Goal: Information Seeking & Learning: Learn about a topic

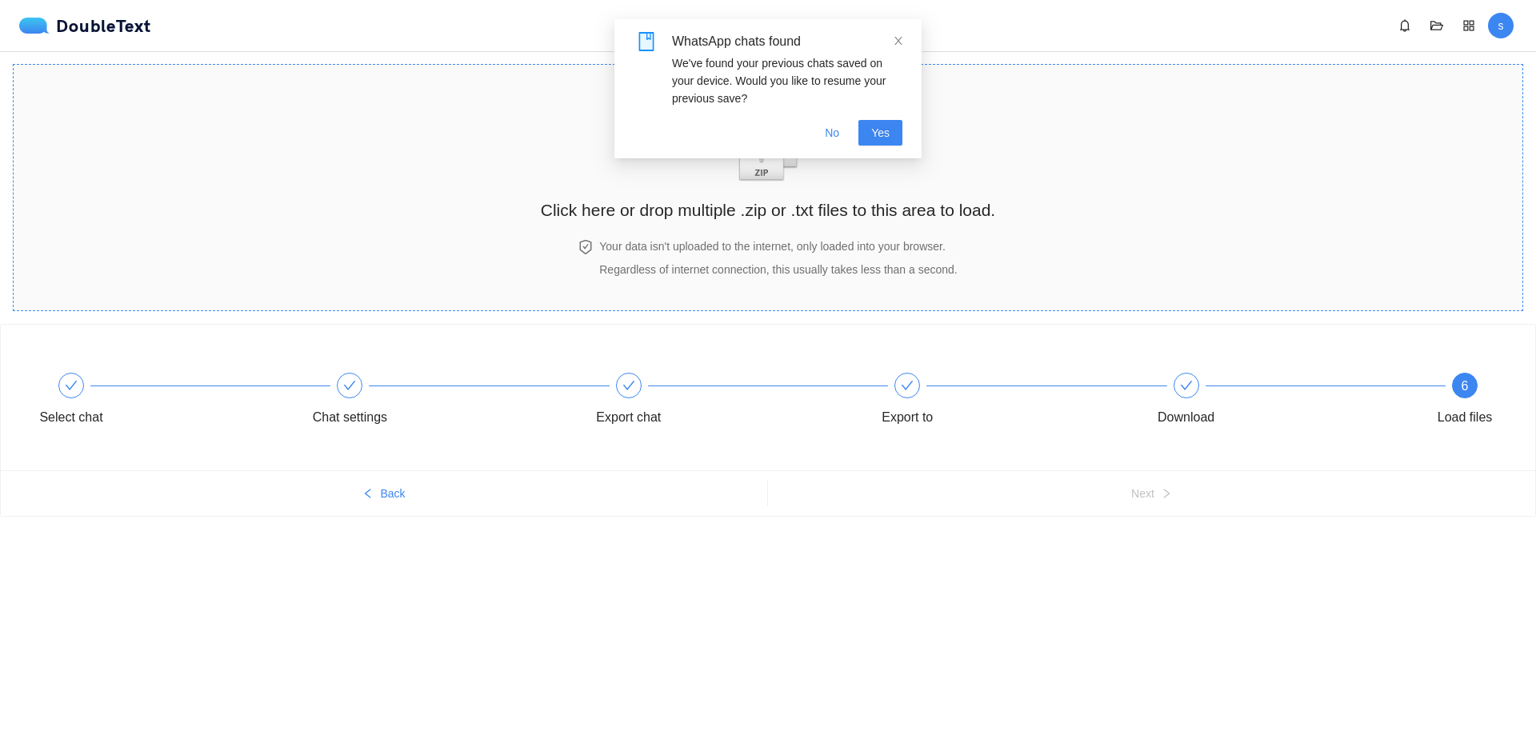
click at [781, 182] on img "zipOrTextIcon" at bounding box center [768, 145] width 74 height 74
click at [838, 130] on span "No" at bounding box center [832, 133] width 14 height 18
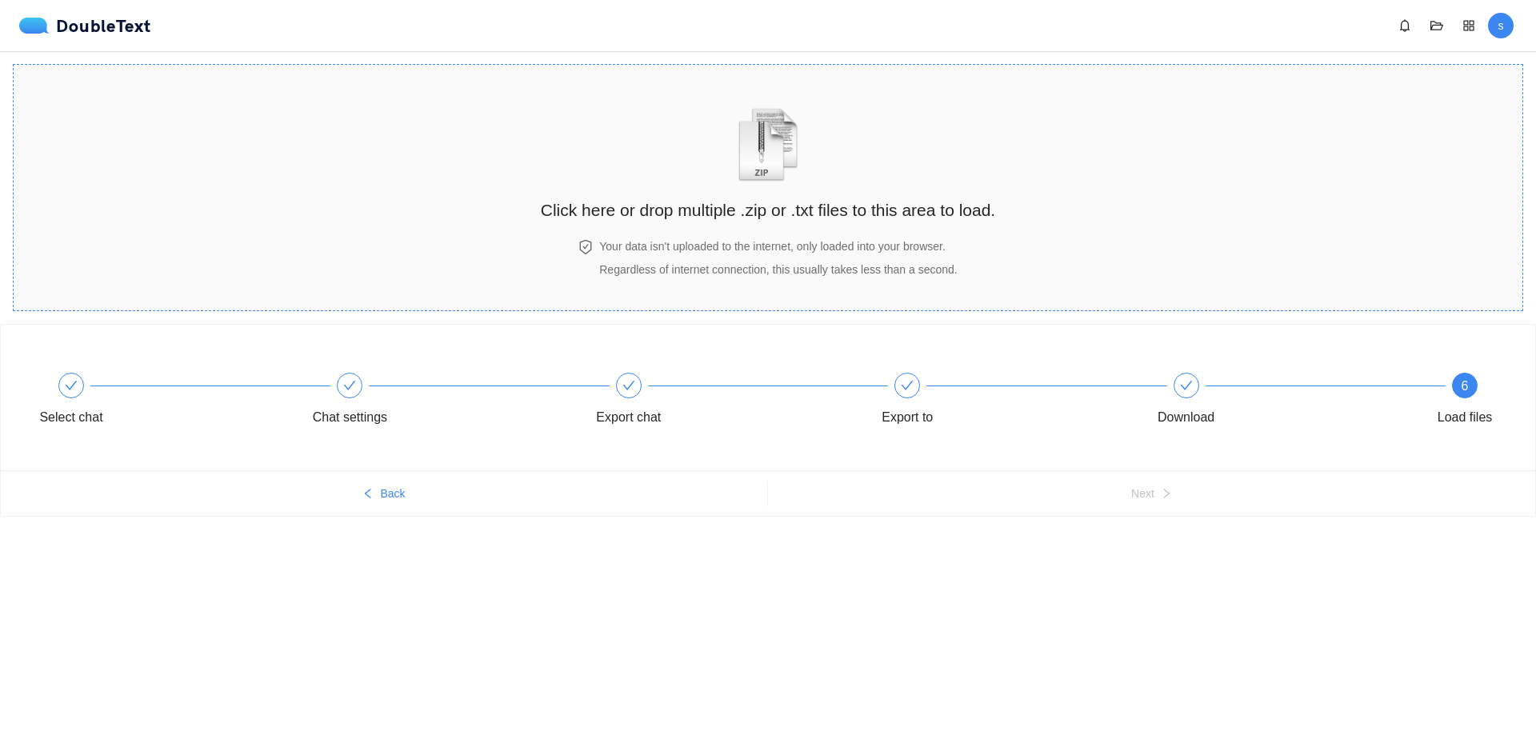
click at [756, 219] on h2 "Click here or drop multiple .zip or .txt files to this area to load." at bounding box center [768, 210] width 454 height 26
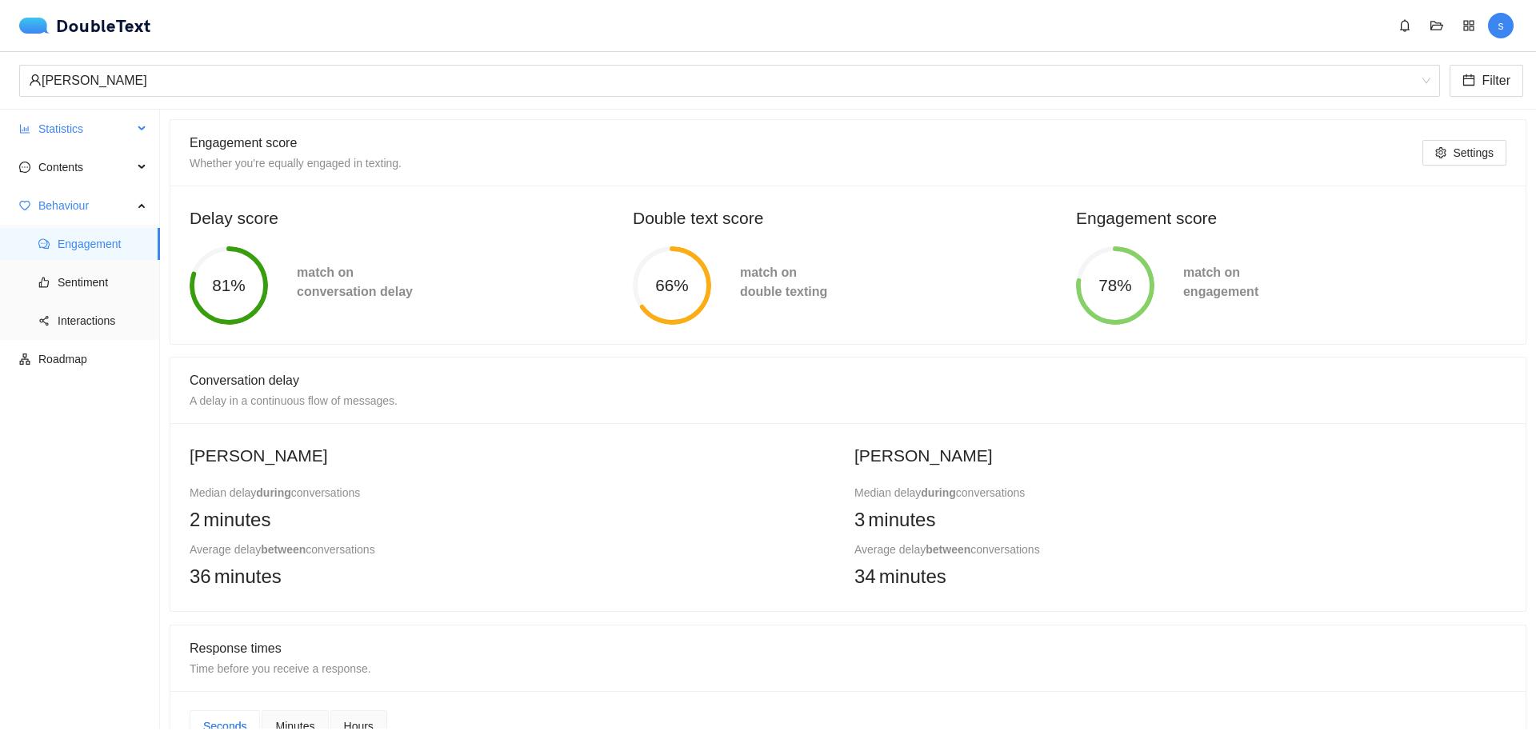
click at [42, 122] on span "Statistics" at bounding box center [85, 129] width 94 height 32
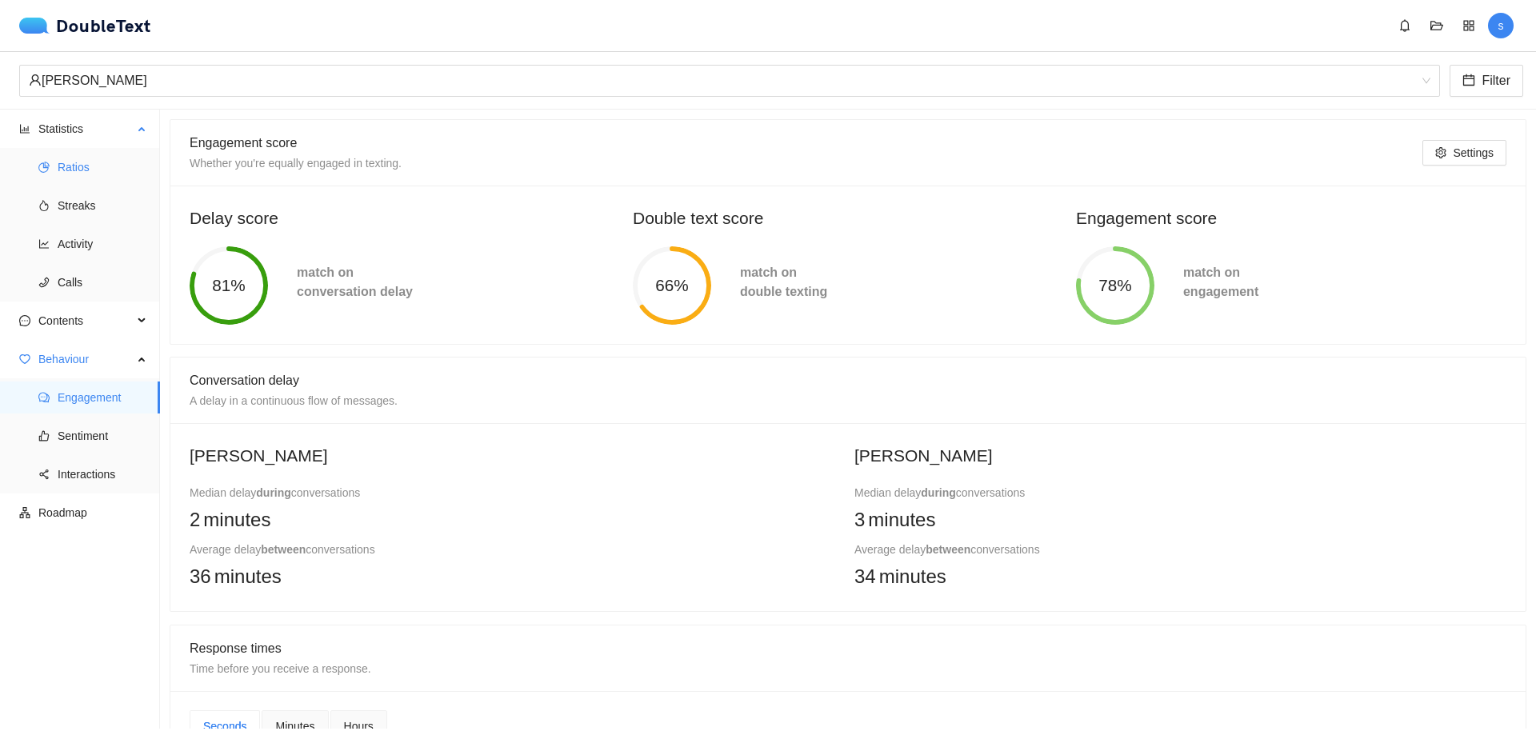
click at [98, 173] on span "Ratios" at bounding box center [103, 167] width 90 height 32
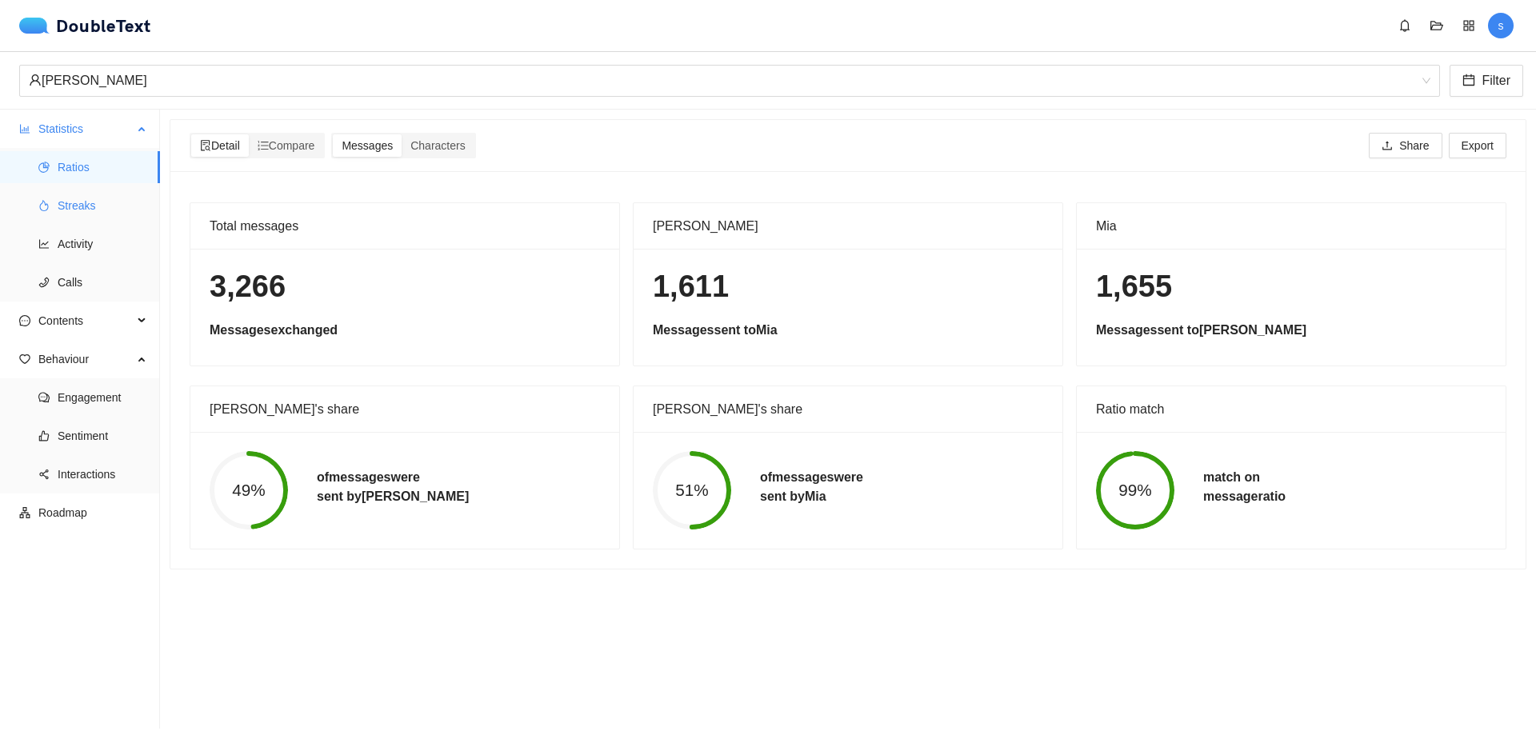
click at [102, 208] on span "Streaks" at bounding box center [103, 206] width 90 height 32
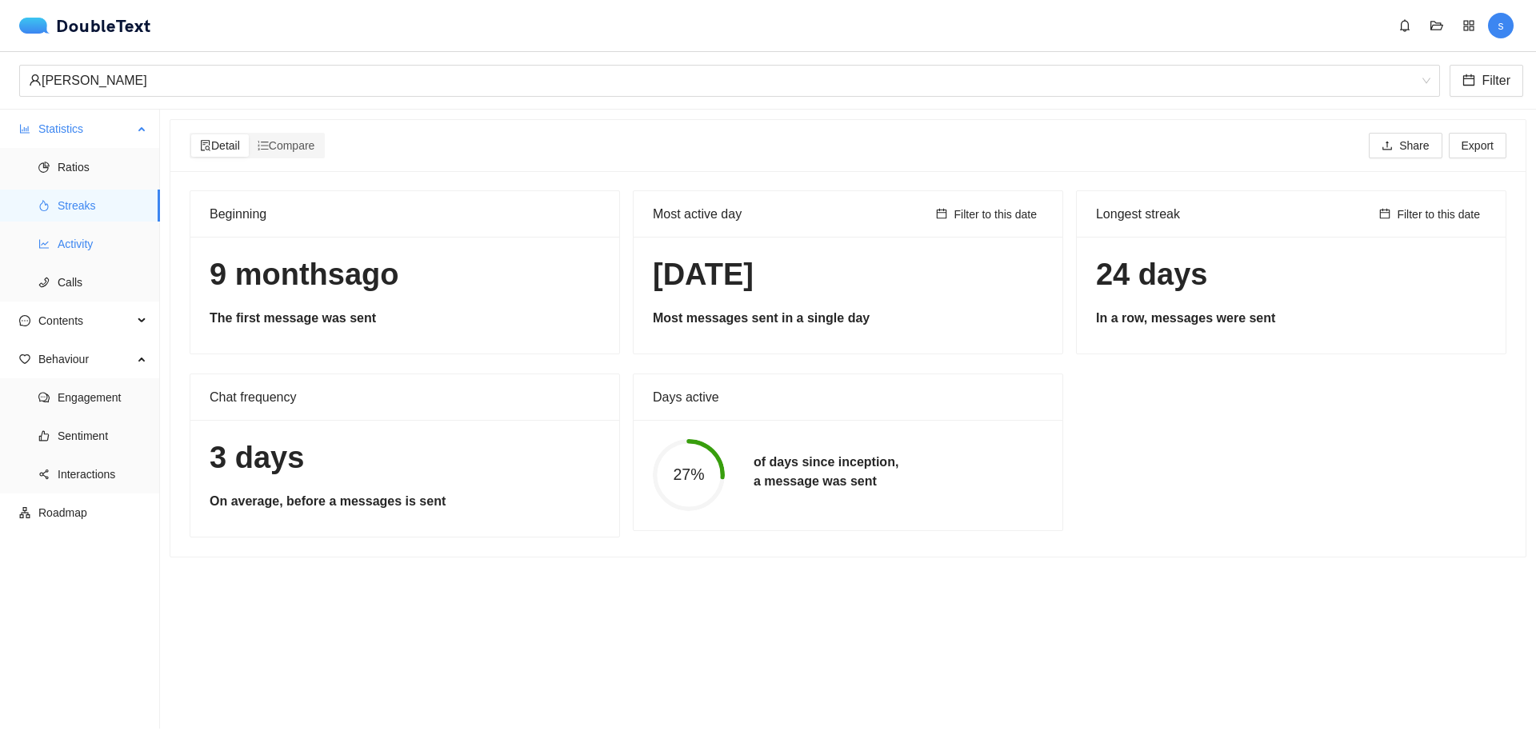
click at [62, 249] on span "Activity" at bounding box center [103, 244] width 90 height 32
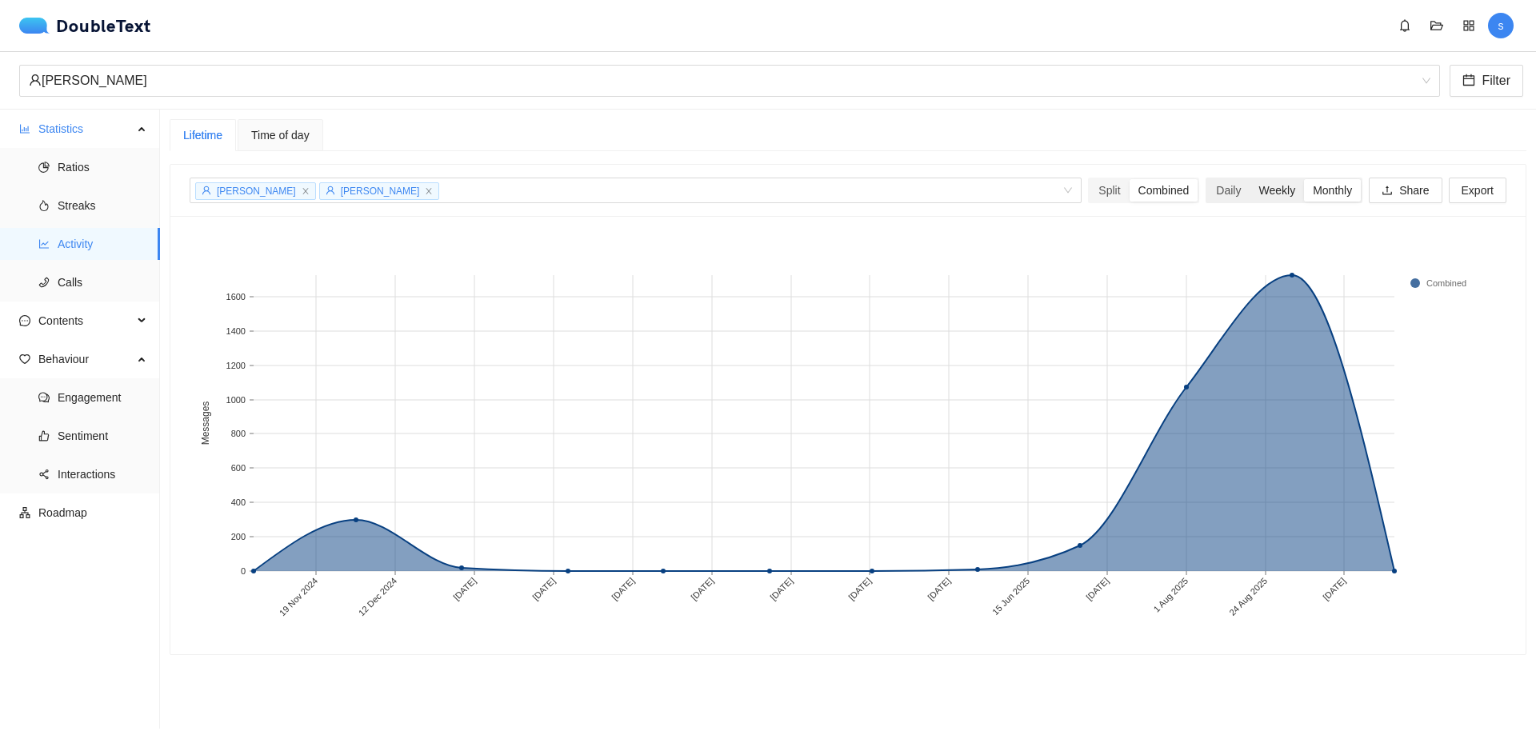
click at [1259, 192] on div "Weekly" at bounding box center [1277, 190] width 54 height 22
click at [1250, 179] on input "Weekly" at bounding box center [1250, 179] width 0 height 0
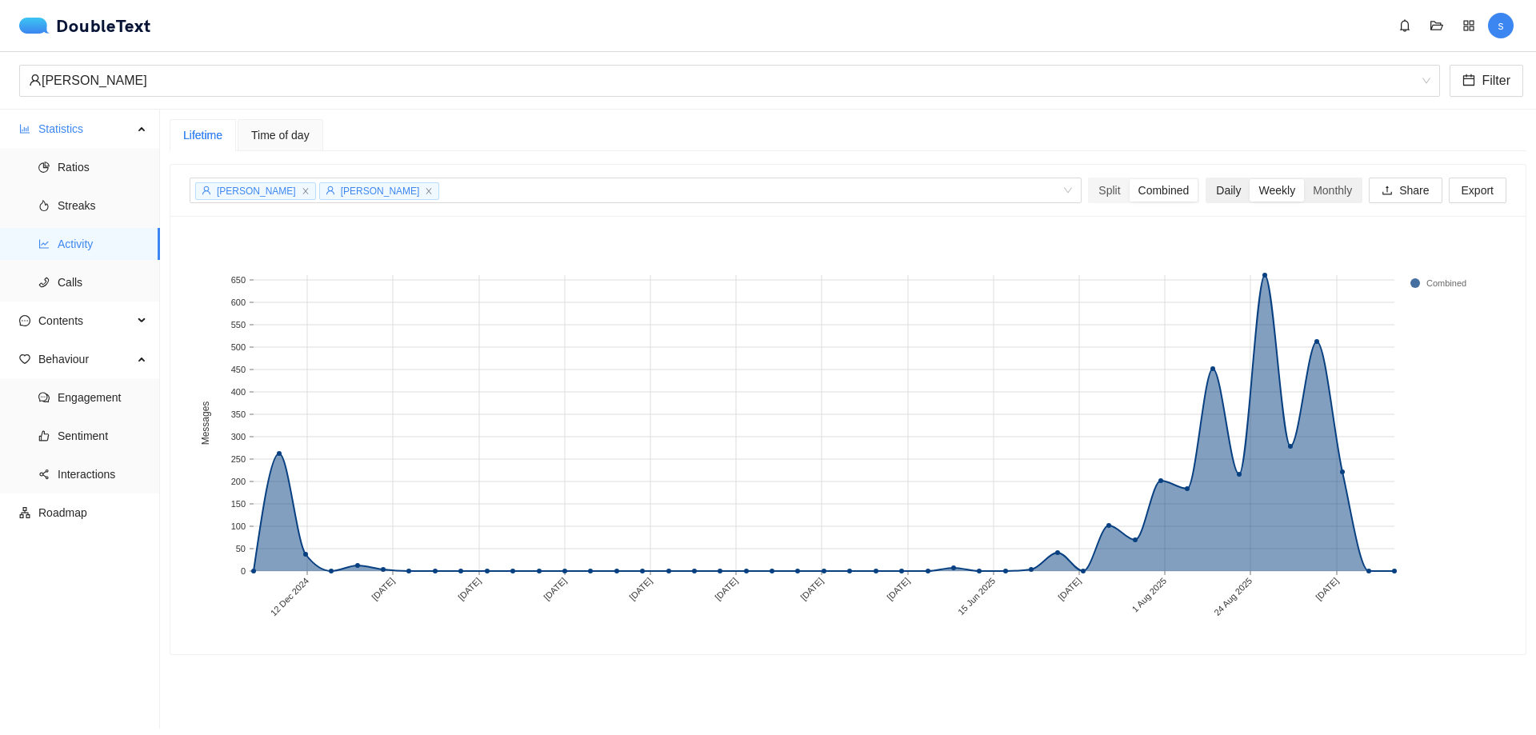
click at [1218, 196] on div "Daily" at bounding box center [1228, 190] width 42 height 22
click at [1207, 179] on input "Daily" at bounding box center [1207, 179] width 0 height 0
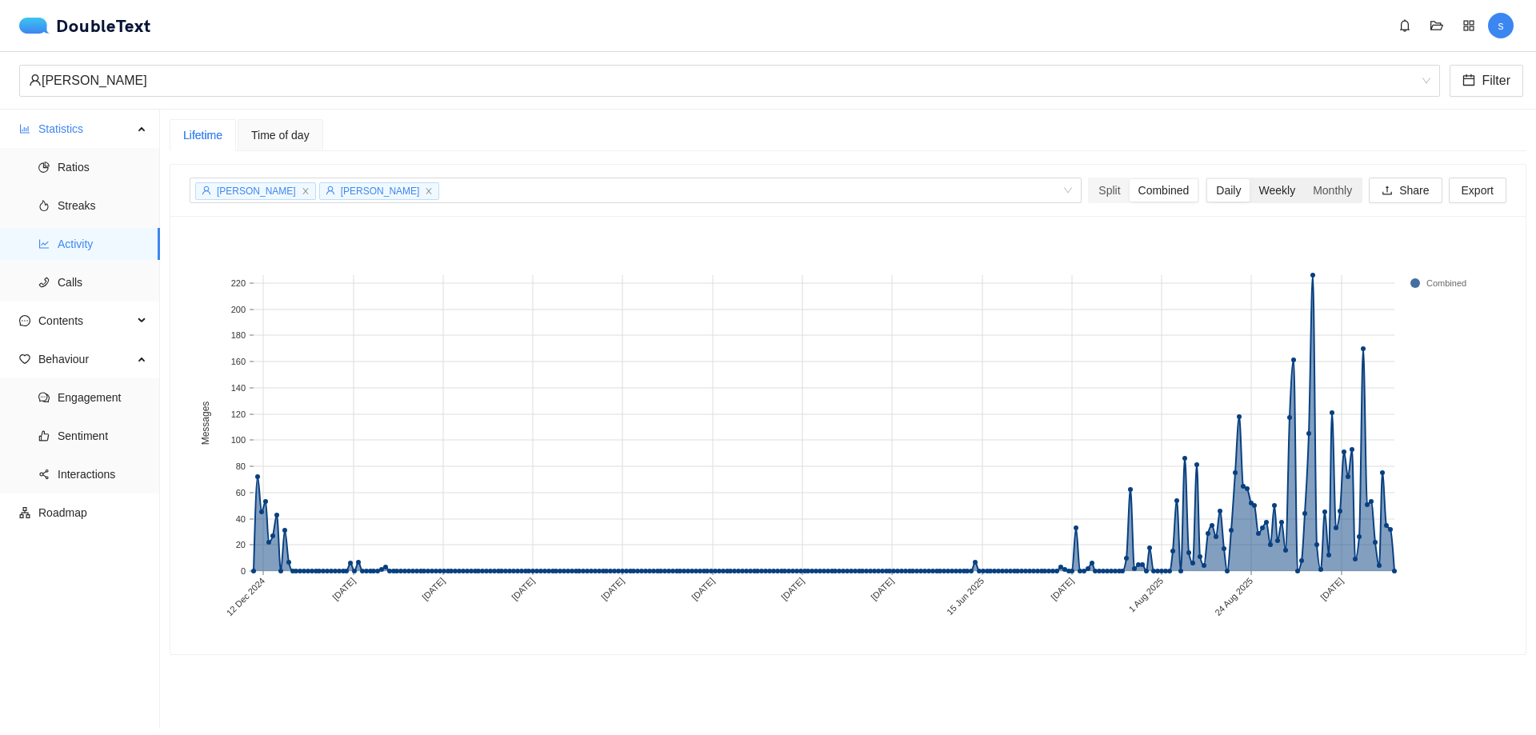
click at [1262, 193] on div "Weekly" at bounding box center [1277, 190] width 54 height 22
click at [1250, 179] on input "Weekly" at bounding box center [1250, 179] width 0 height 0
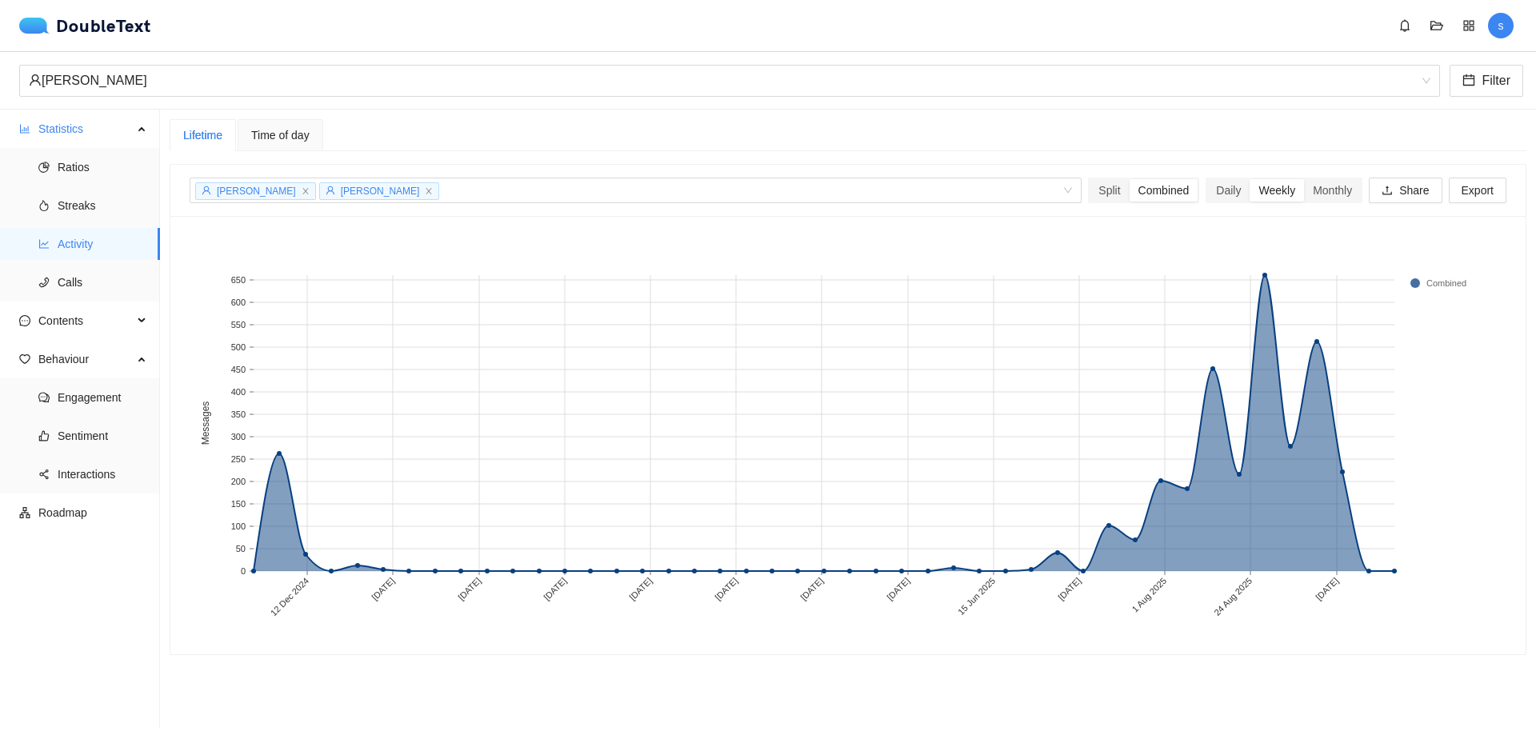
click at [296, 137] on span "Time of day" at bounding box center [280, 135] width 58 height 11
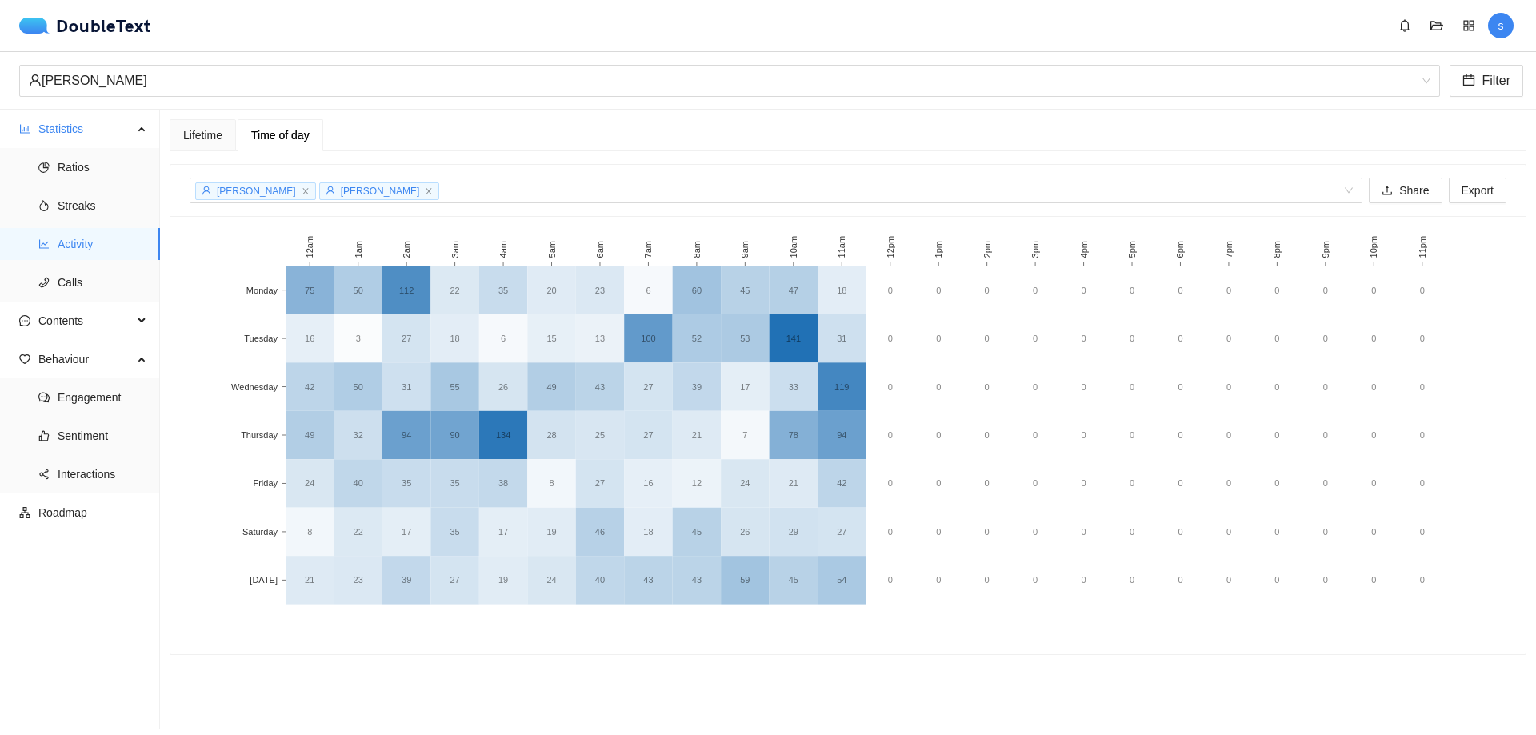
click at [195, 151] on div "Lifetime Time of day + 0 ... Split Combined Daily Weekly Monthly Share Export […" at bounding box center [848, 387] width 1357 height 536
click at [79, 283] on span "Calls" at bounding box center [103, 282] width 90 height 32
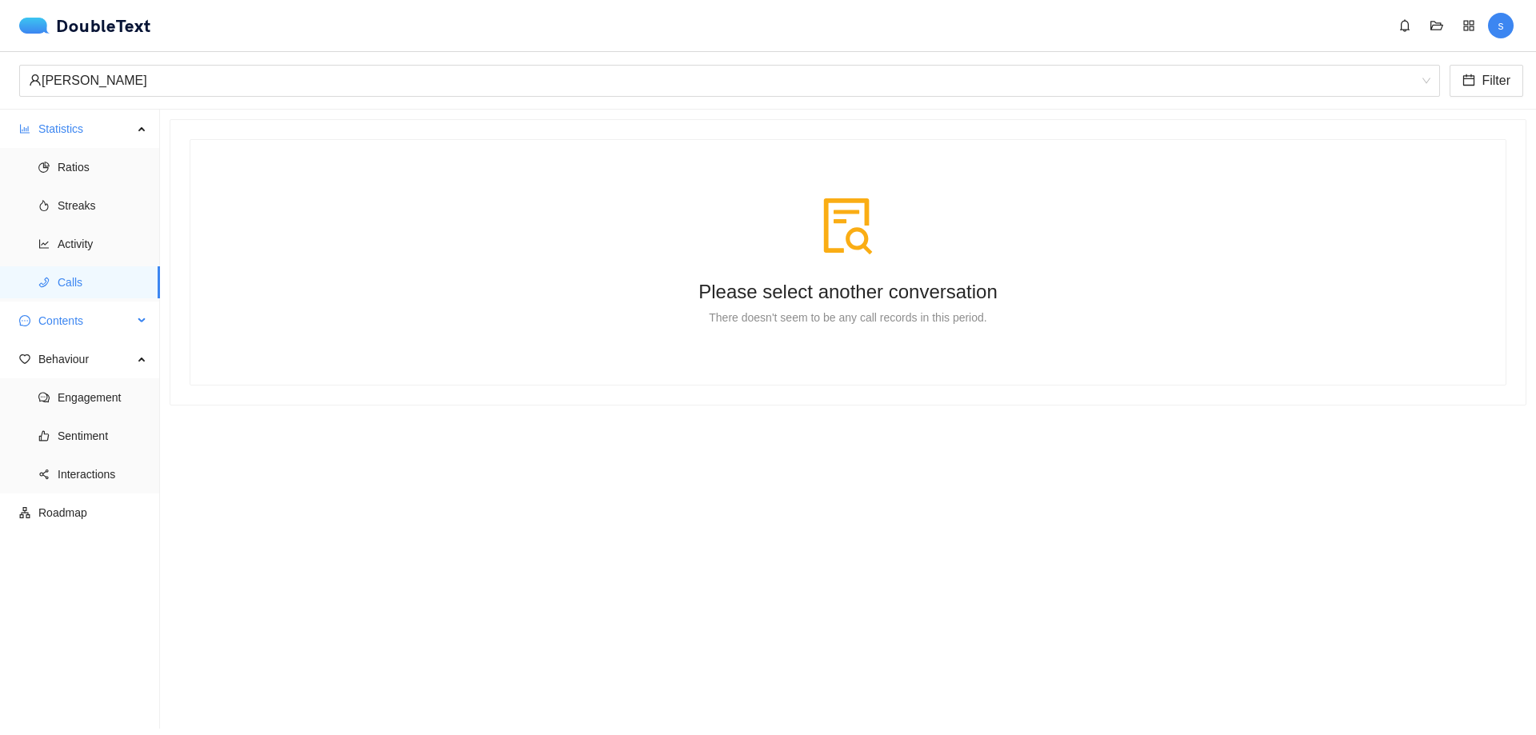
click at [70, 323] on span "Contents" at bounding box center [85, 321] width 94 height 32
click at [99, 355] on span "Word Cloud" at bounding box center [103, 359] width 90 height 32
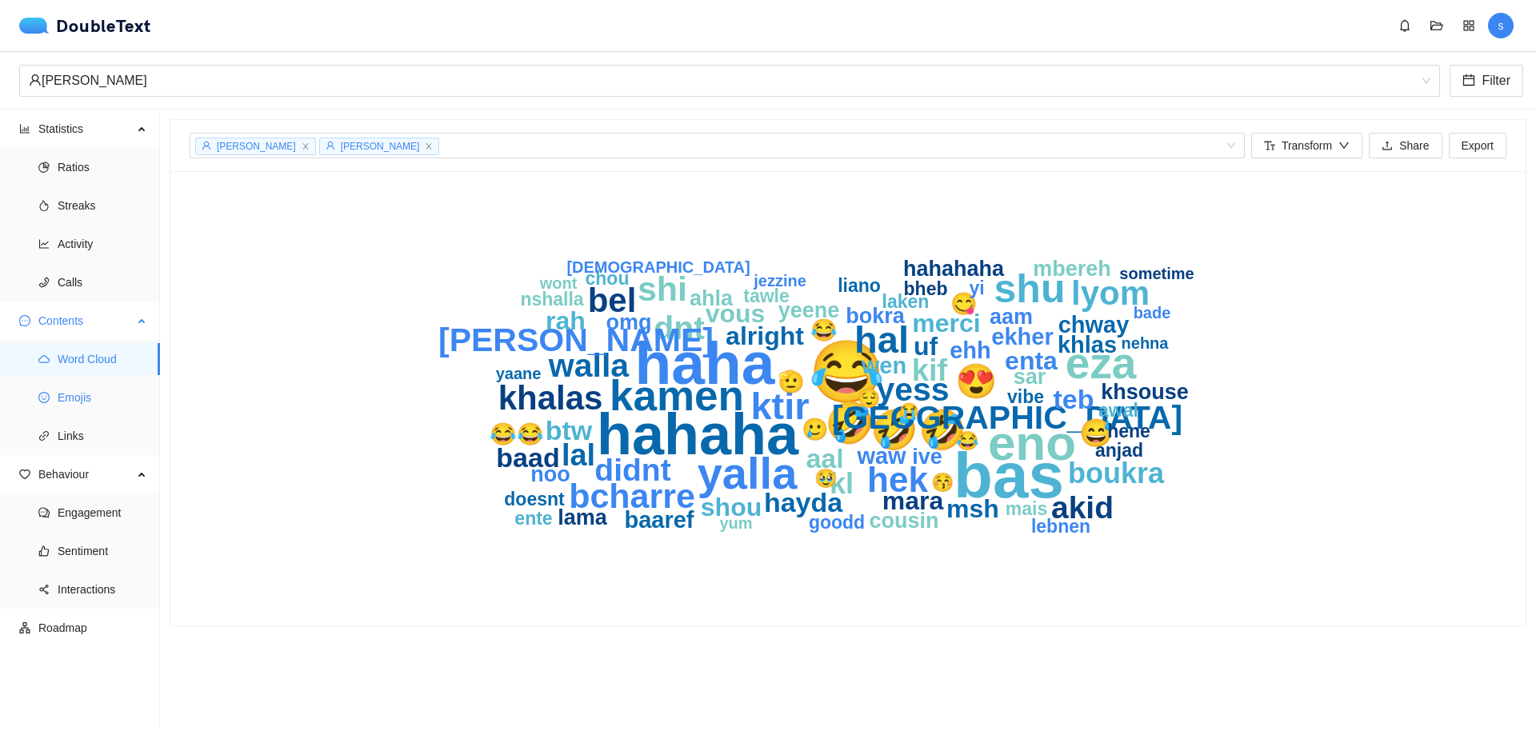
click at [81, 399] on span "Emojis" at bounding box center [103, 398] width 90 height 32
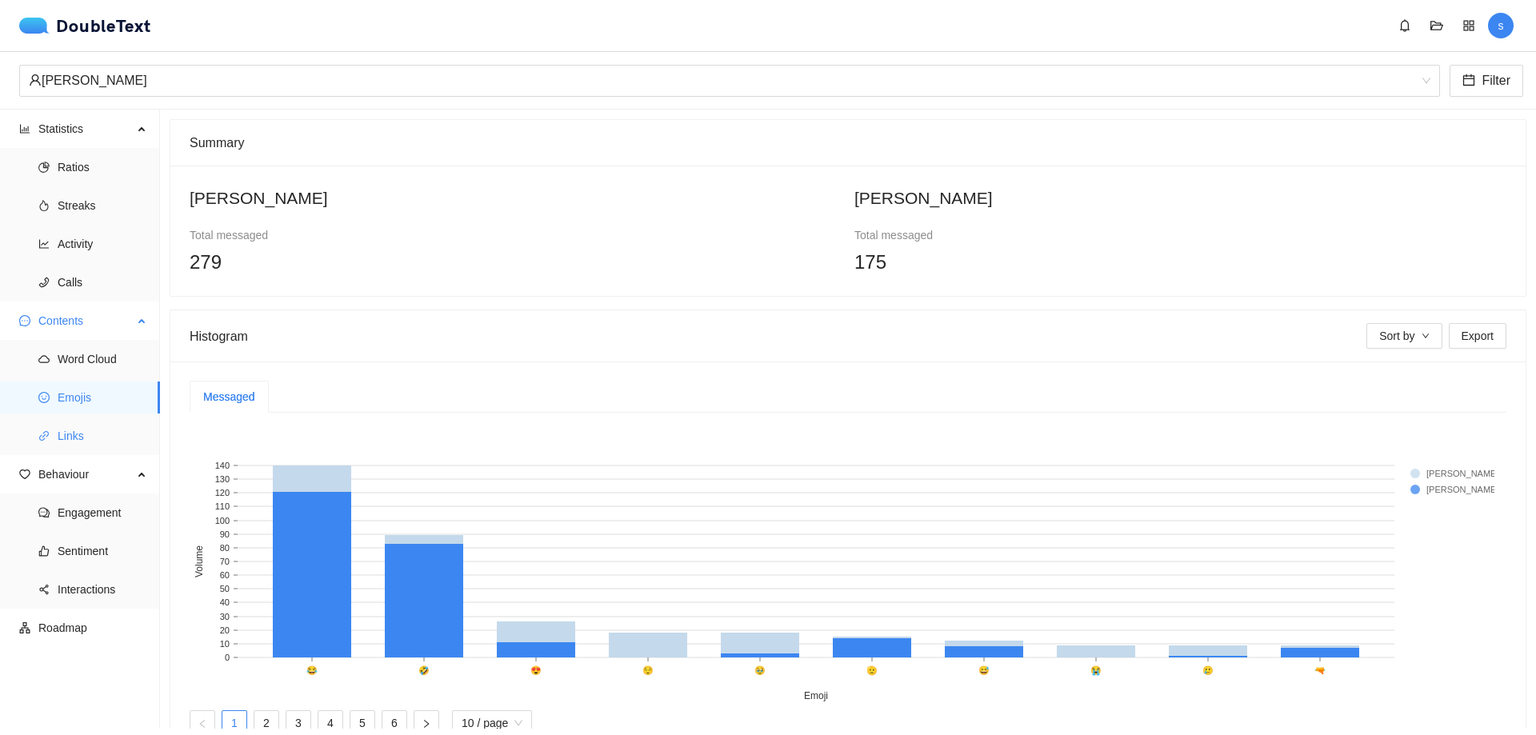
click at [71, 430] on span "Links" at bounding box center [103, 436] width 90 height 32
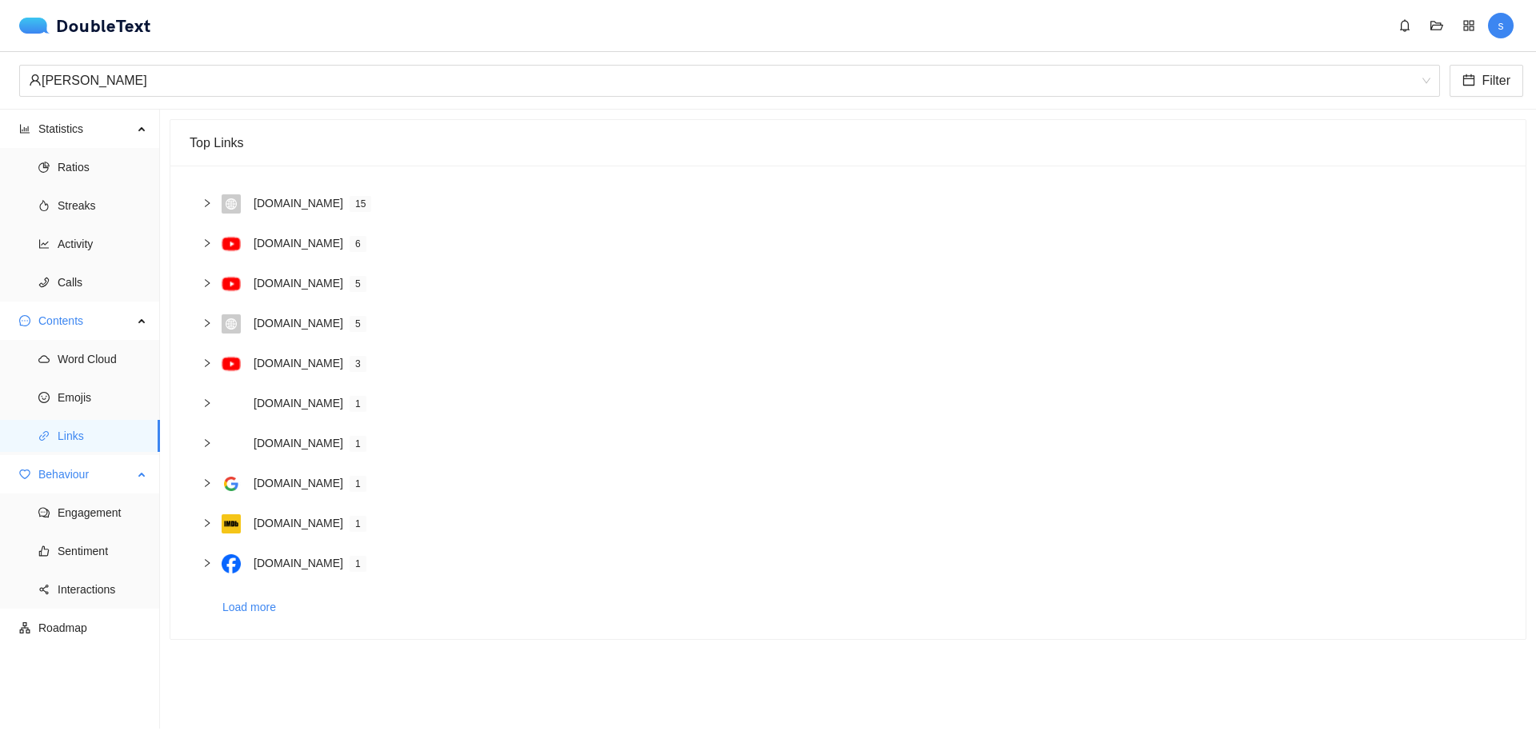
click at [72, 482] on span "Behaviour" at bounding box center [85, 474] width 94 height 32
click at [72, 471] on span "Behaviour" at bounding box center [85, 474] width 94 height 32
click at [71, 516] on span "Engagement" at bounding box center [103, 513] width 90 height 32
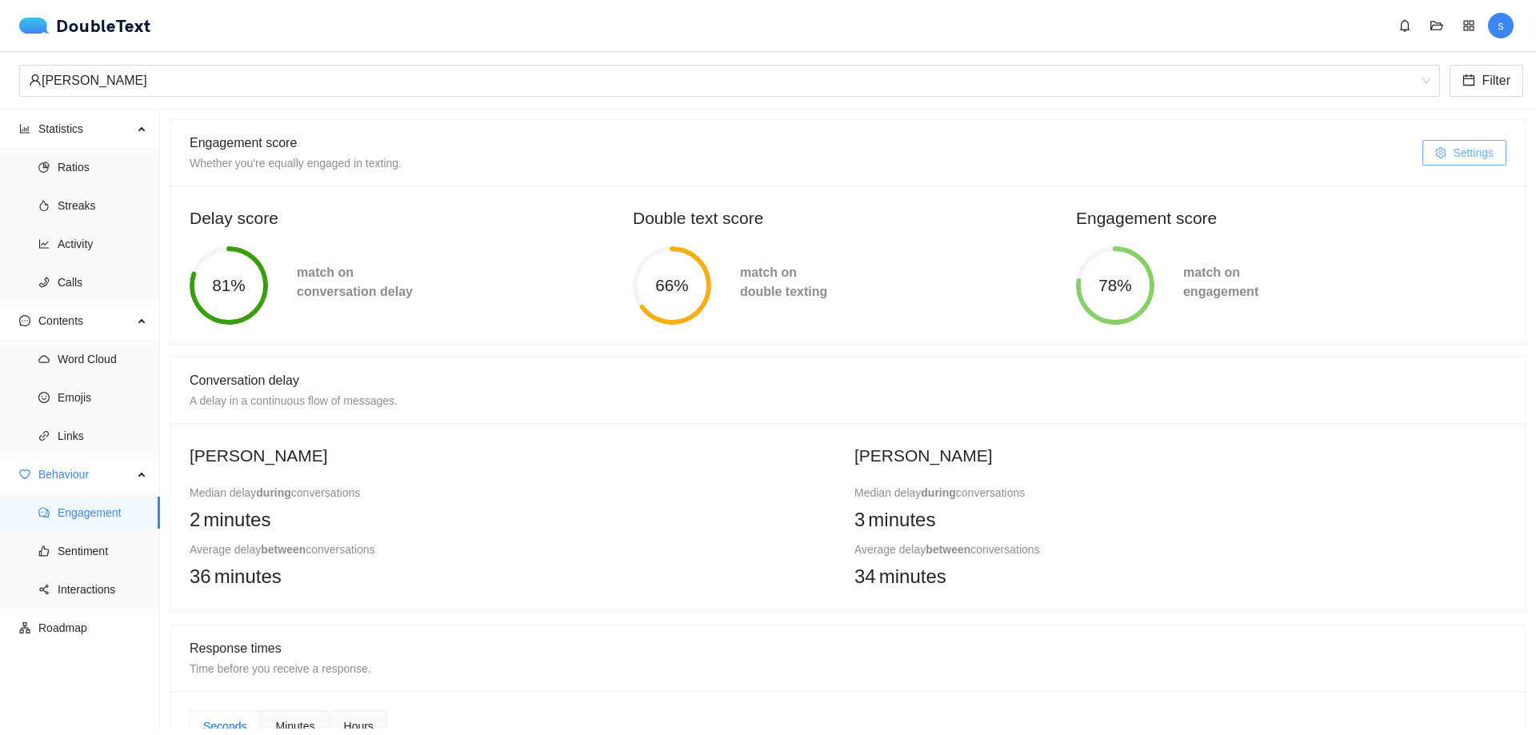
click at [1455, 158] on span "Settings" at bounding box center [1473, 153] width 41 height 18
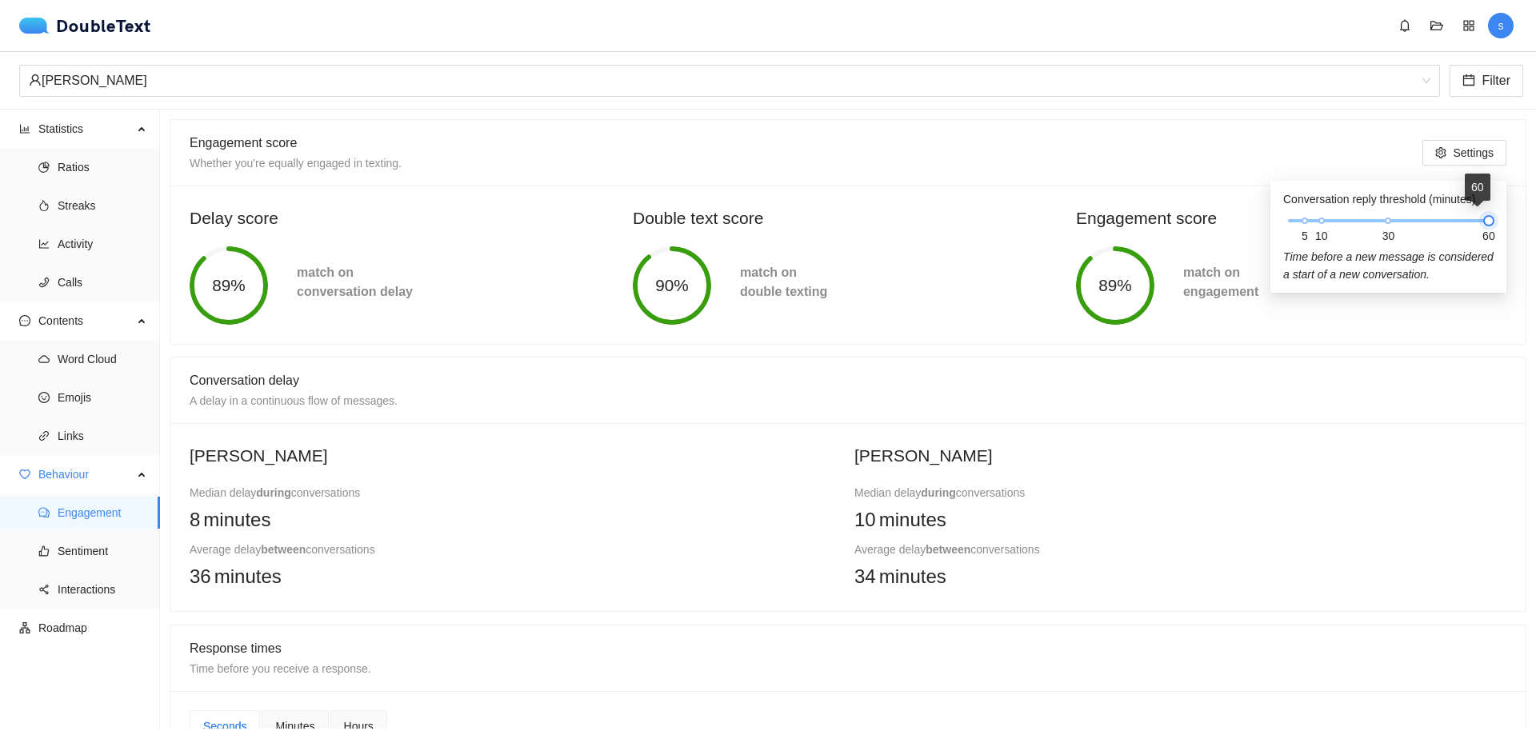
drag, startPoint x: 1384, startPoint y: 218, endPoint x: 1479, endPoint y: 215, distance: 95.3
click at [1483, 215] on div at bounding box center [1488, 220] width 11 height 11
click at [1297, 149] on div "Engagement score Whether you're equally engaged in texting." at bounding box center [806, 153] width 1233 height 40
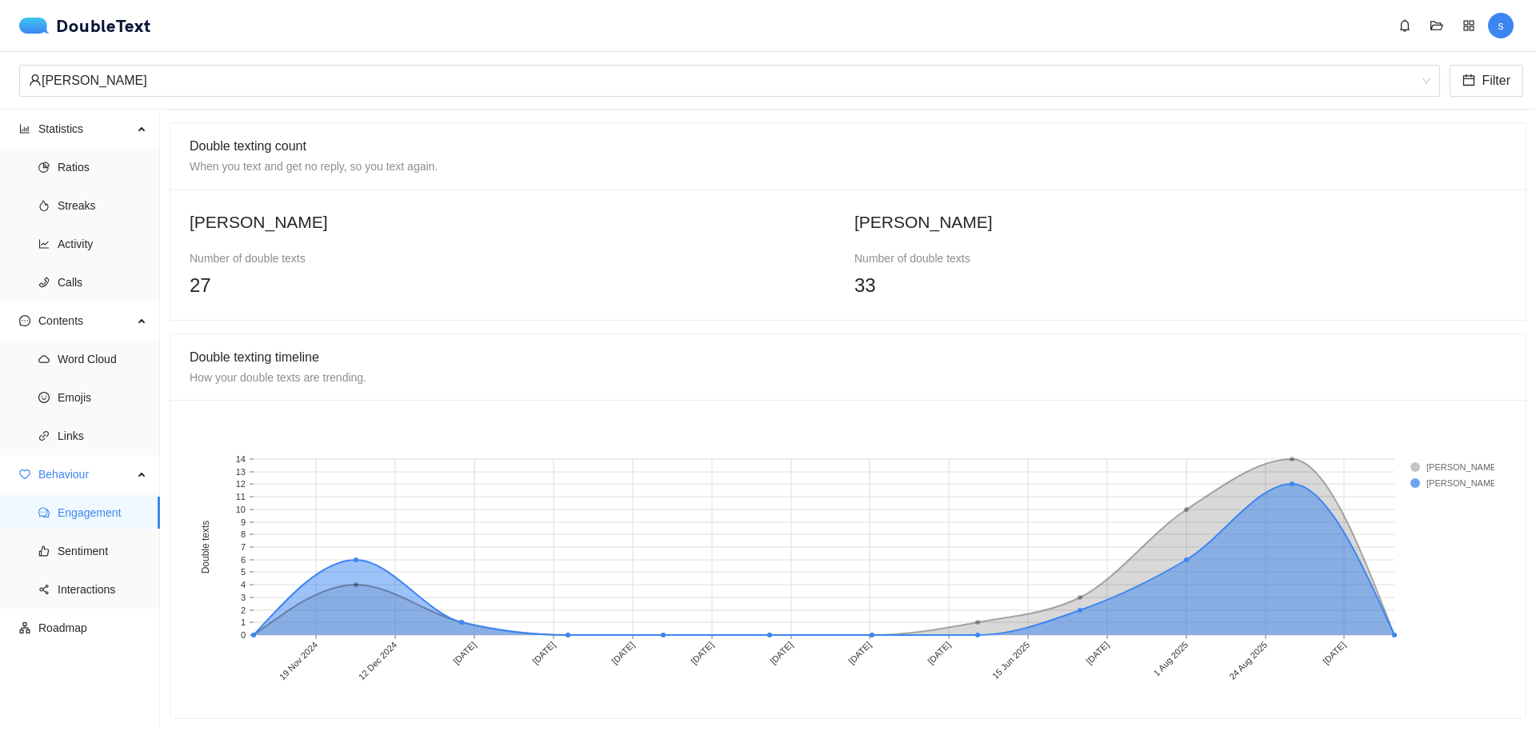
scroll to position [1077, 0]
click at [83, 556] on span "Sentiment" at bounding box center [103, 551] width 90 height 32
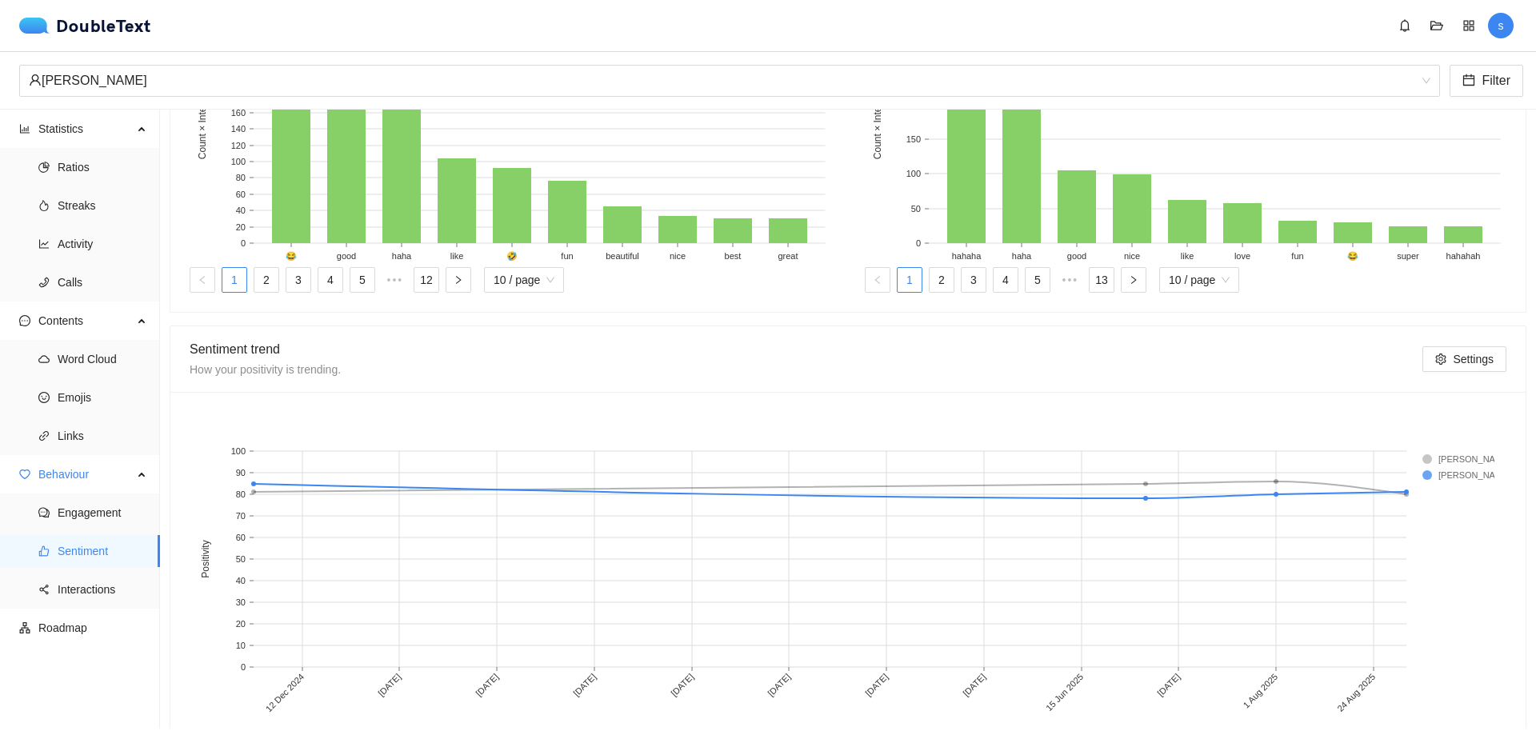
scroll to position [623, 0]
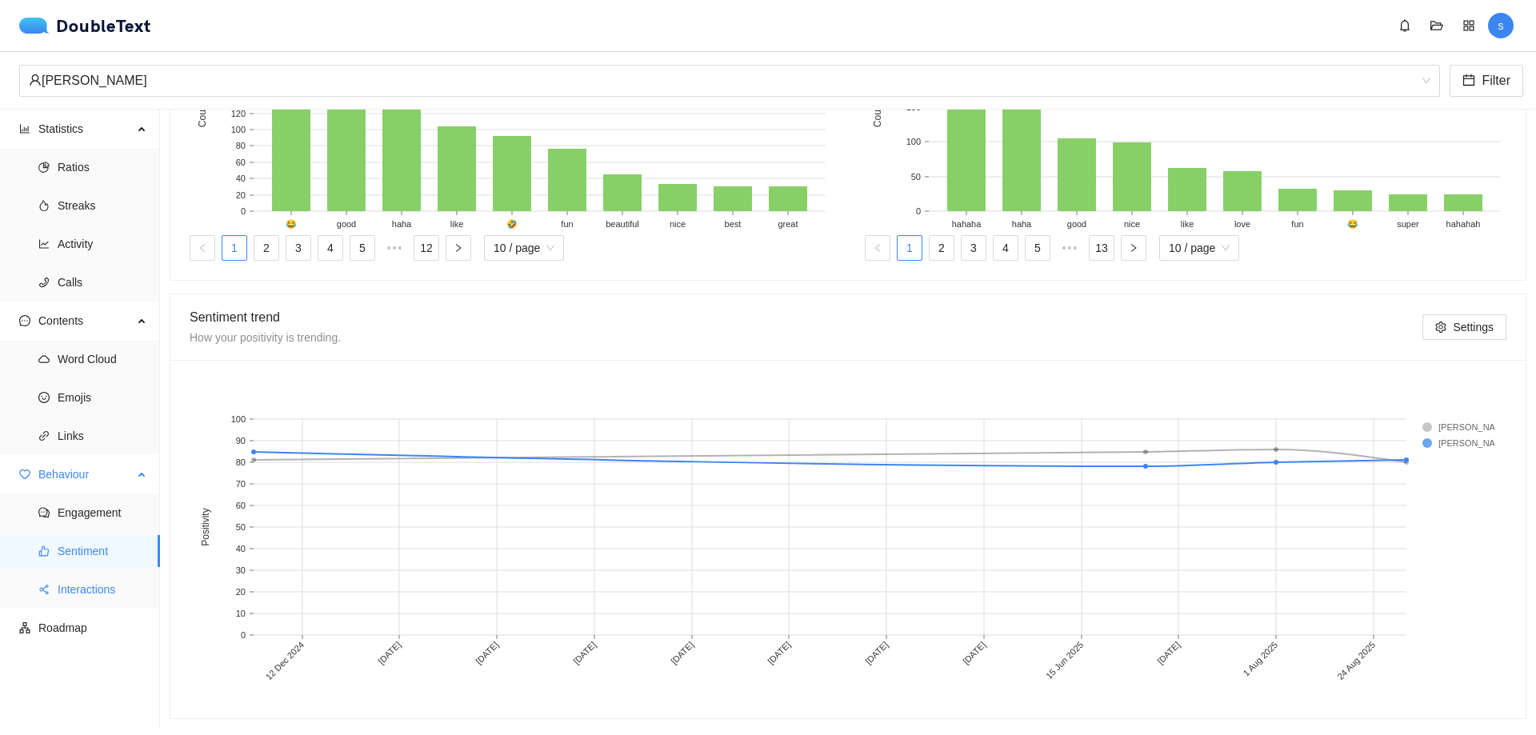
click at [97, 597] on span "Interactions" at bounding box center [103, 590] width 90 height 32
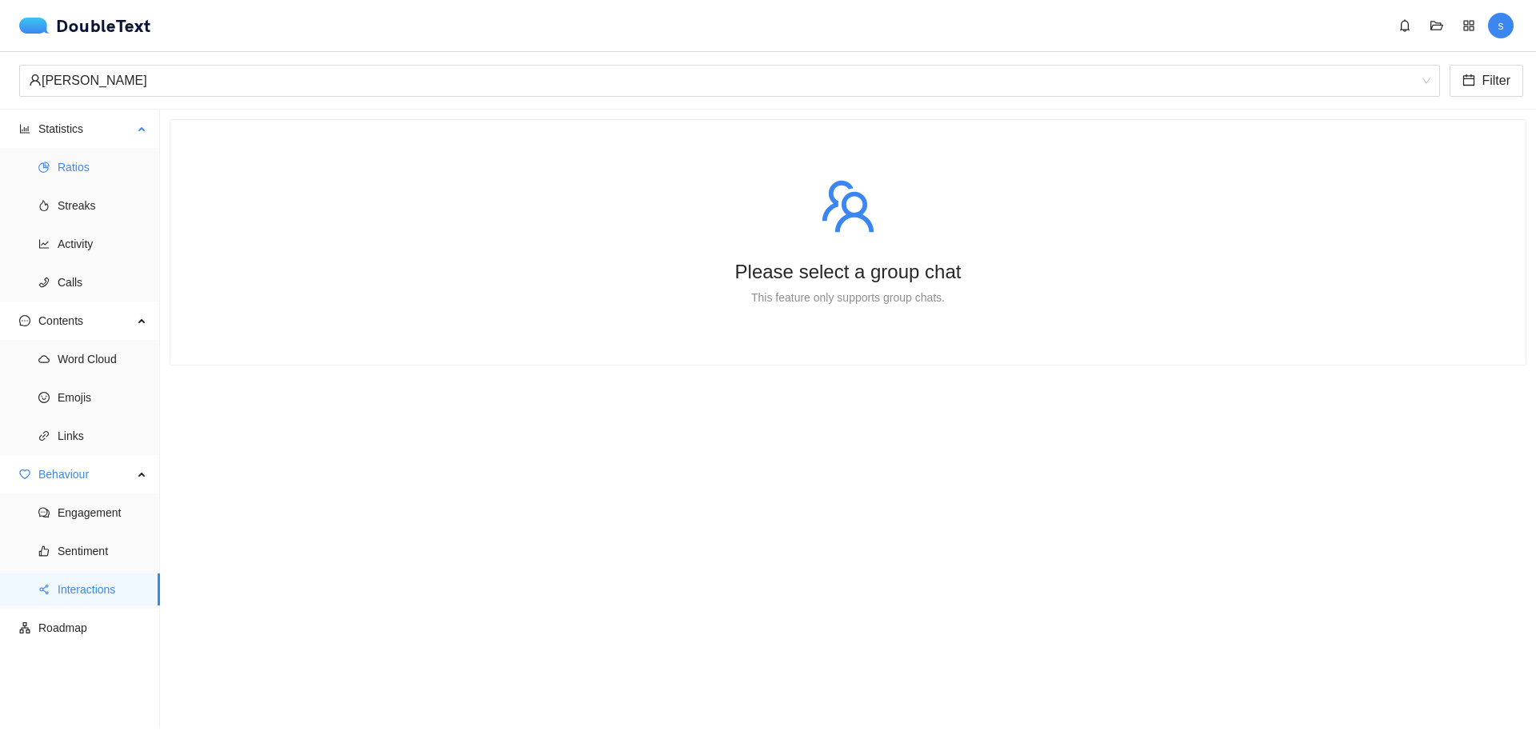
click at [83, 173] on span "Ratios" at bounding box center [103, 167] width 90 height 32
